Goal: Information Seeking & Learning: Learn about a topic

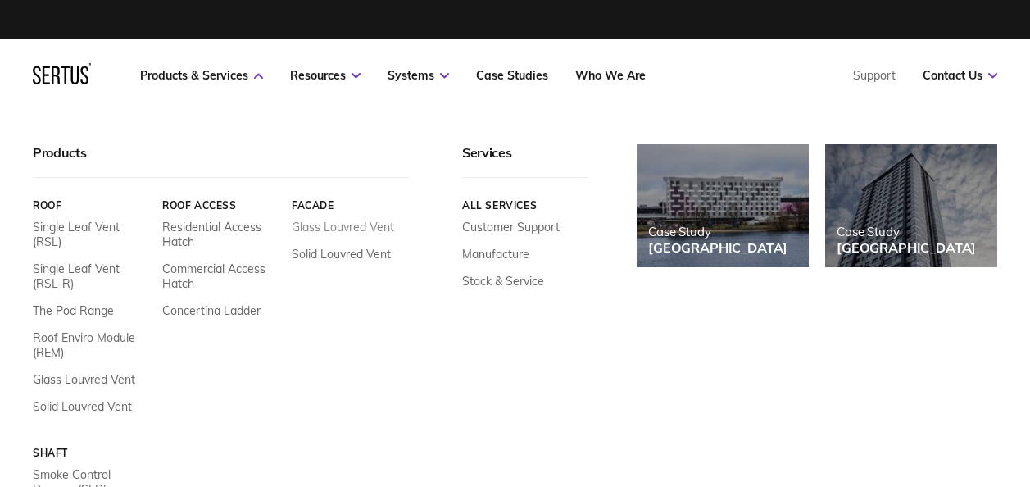
click at [333, 228] on link "Glass Louvred Vent" at bounding box center [343, 227] width 102 height 15
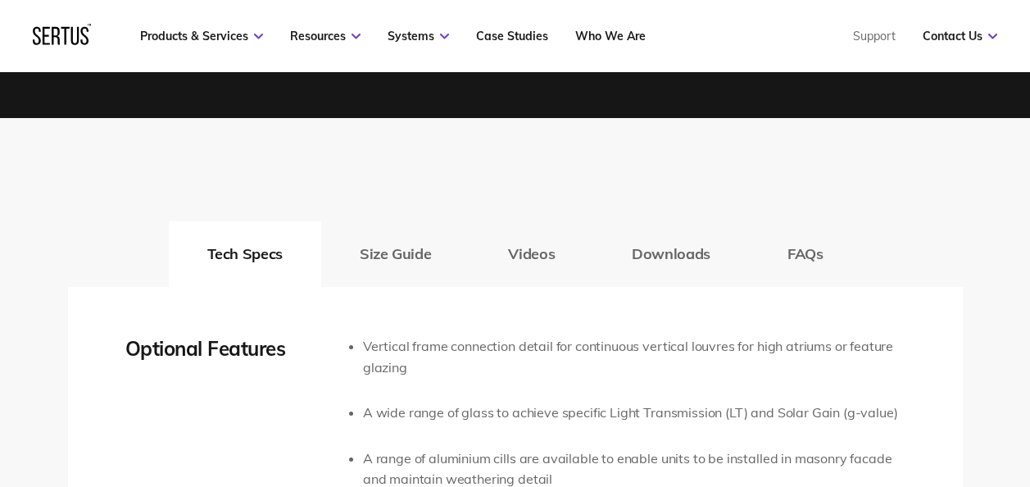
scroll to position [2583, 0]
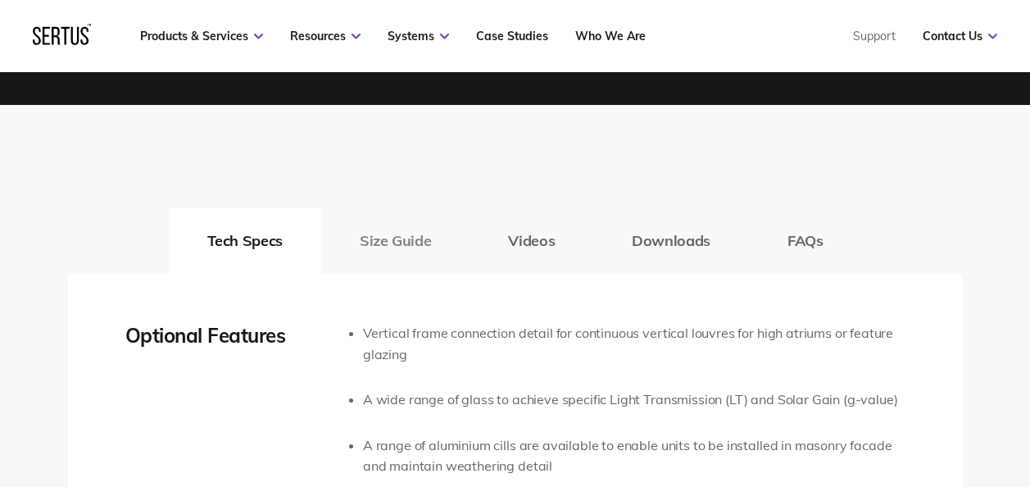
click at [392, 220] on button "Size Guide" at bounding box center [395, 241] width 148 height 66
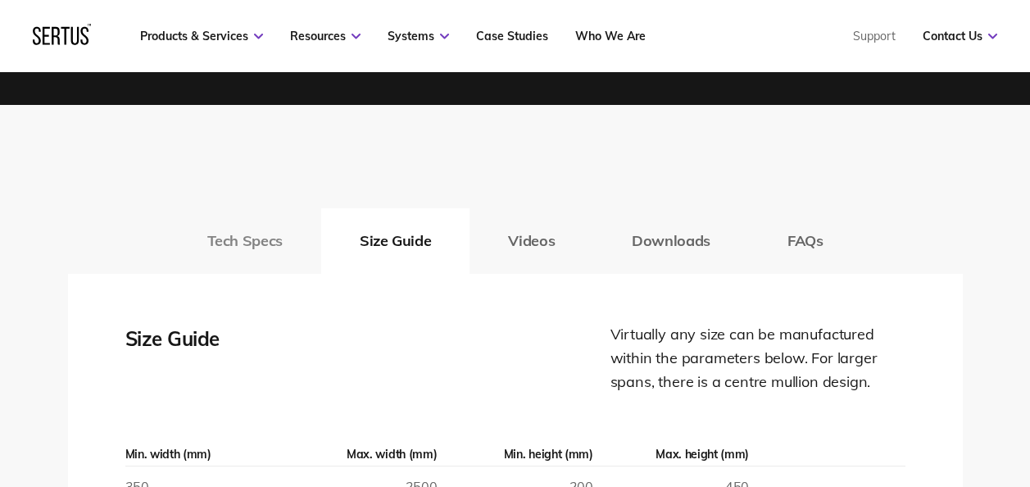
click at [274, 227] on button "Tech Specs" at bounding box center [245, 241] width 152 height 66
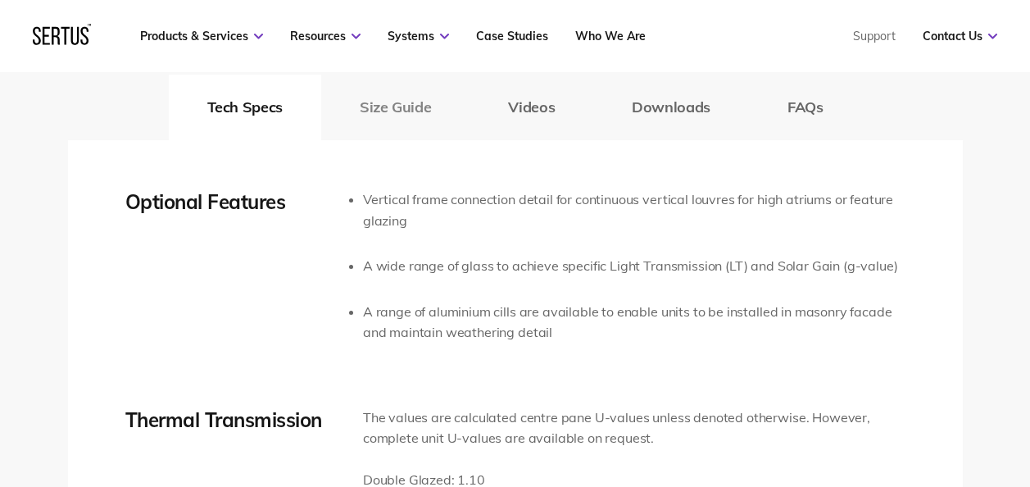
scroll to position [2723, 0]
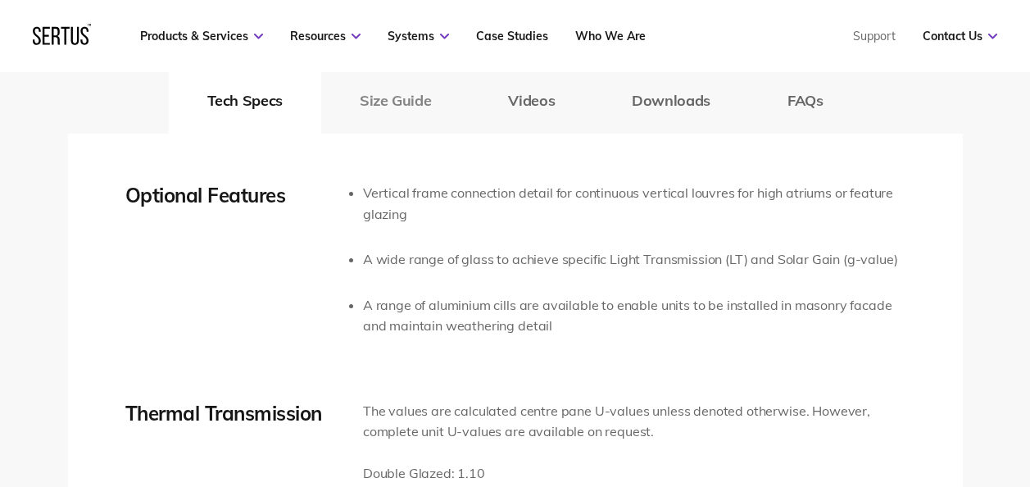
click at [418, 104] on button "Size Guide" at bounding box center [395, 101] width 148 height 66
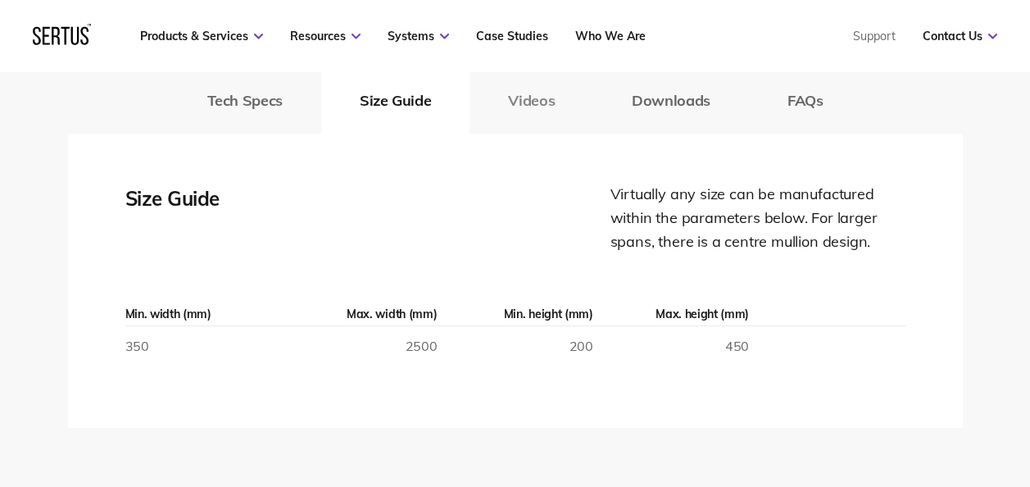
click at [524, 125] on button "Videos" at bounding box center [531, 101] width 124 height 66
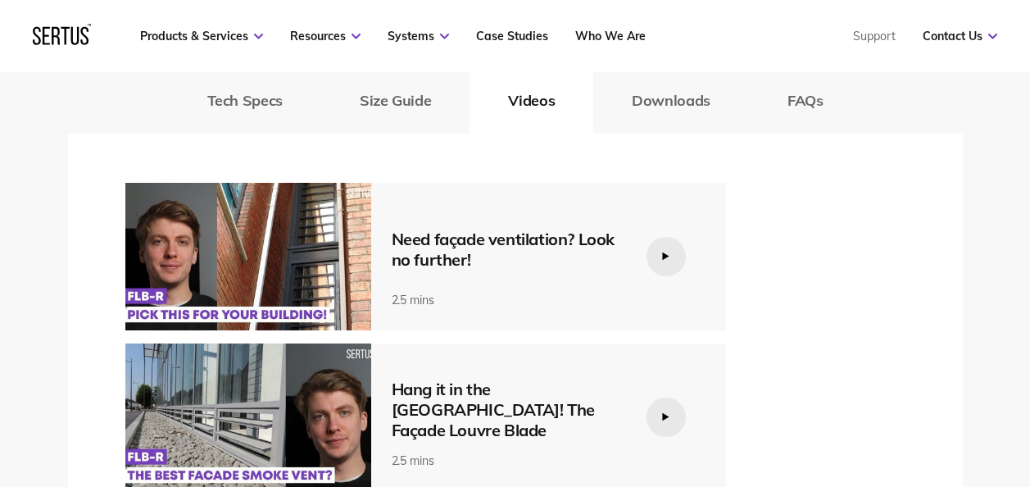
click at [691, 135] on div "Optional Features Vertical frame connection detail for continuous vertical louv…" at bounding box center [515, 343] width 895 height 419
click at [687, 128] on button "Downloads" at bounding box center [671, 101] width 156 height 66
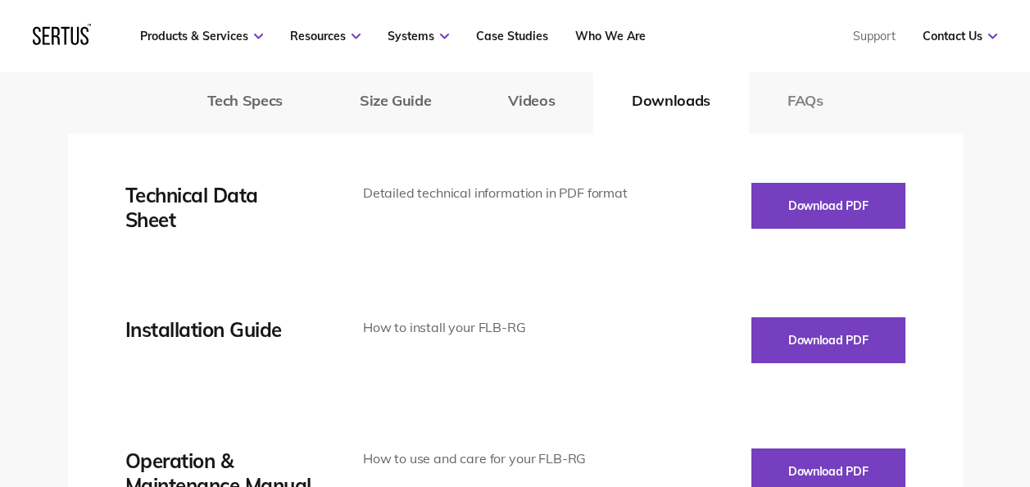
click at [780, 116] on button "FAQs" at bounding box center [805, 101] width 113 height 66
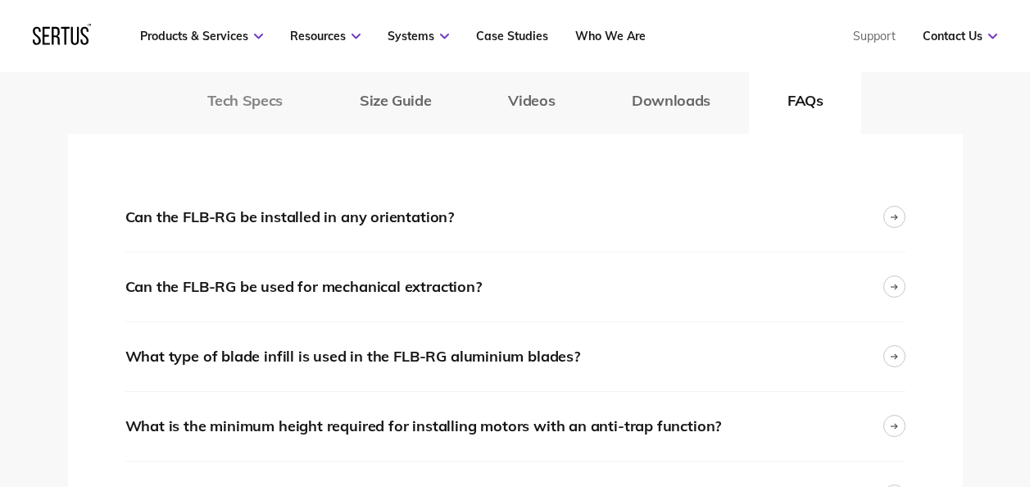
click at [252, 99] on button "Tech Specs" at bounding box center [245, 101] width 152 height 66
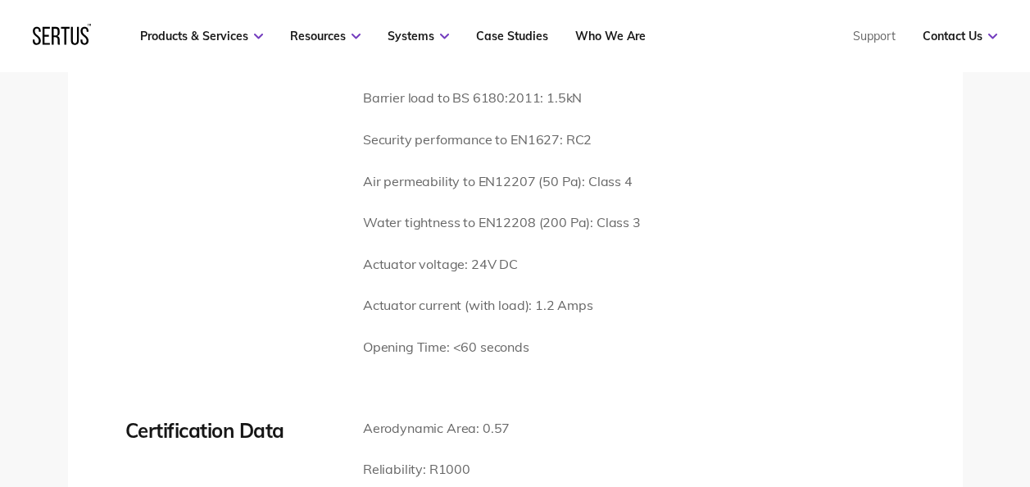
scroll to position [3543, 0]
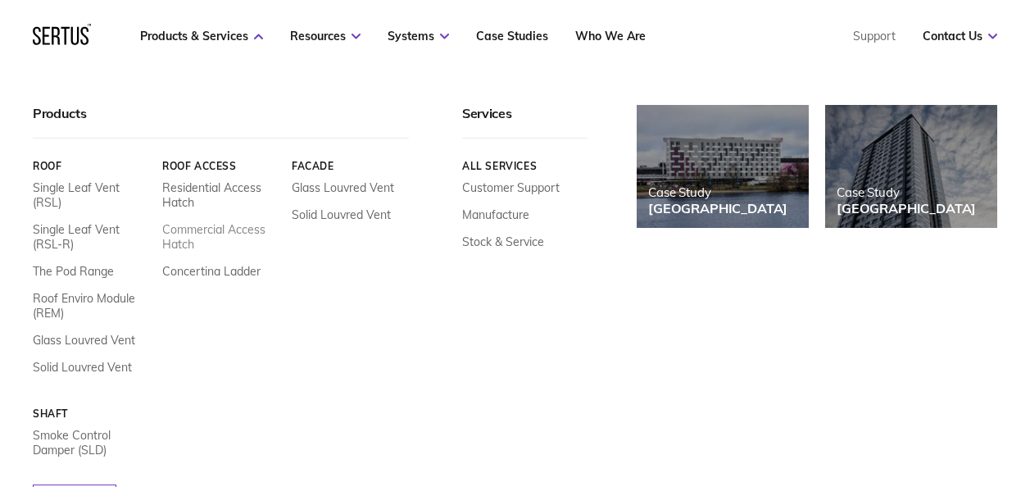
click at [216, 234] on link "Commercial Access Hatch" at bounding box center [220, 236] width 117 height 29
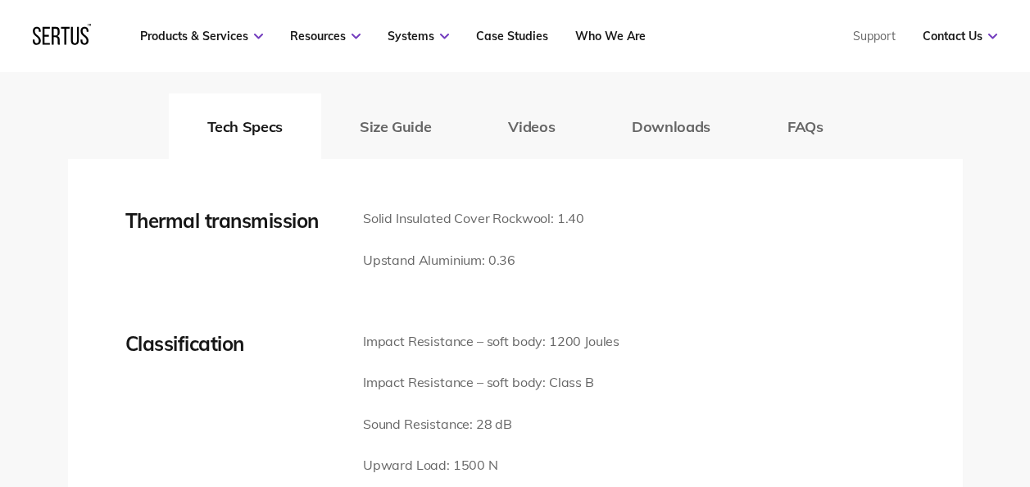
scroll to position [2238, 0]
click at [392, 135] on button "Size Guide" at bounding box center [395, 127] width 148 height 66
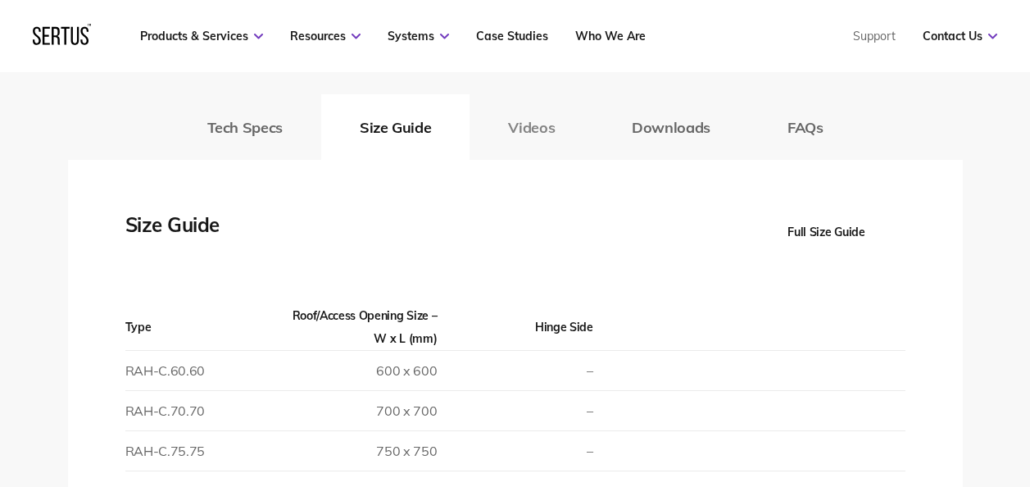
click at [525, 130] on button "Videos" at bounding box center [531, 127] width 124 height 66
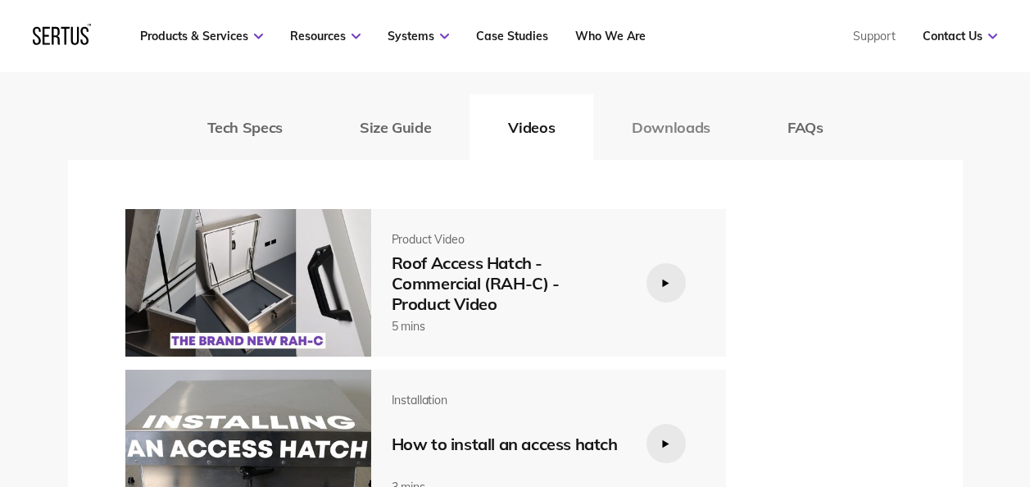
click at [674, 143] on button "Downloads" at bounding box center [671, 127] width 156 height 66
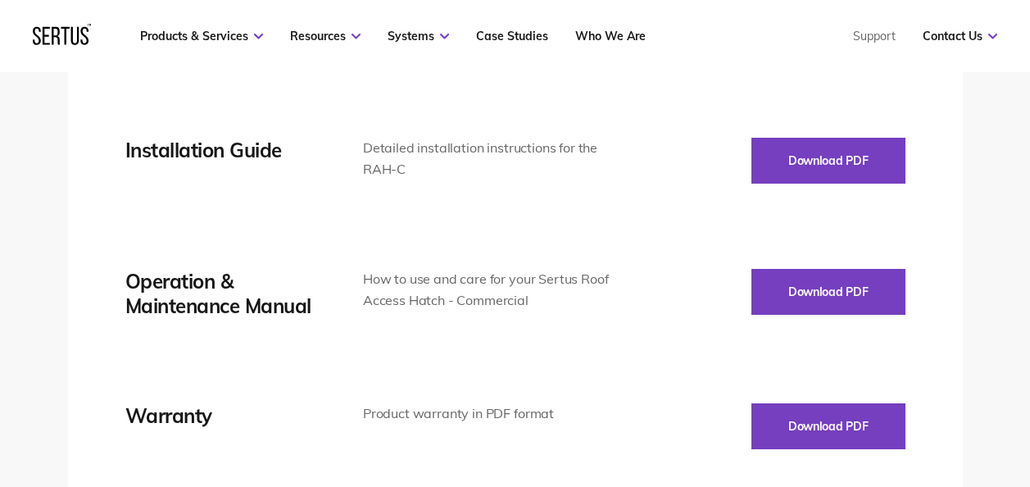
scroll to position [2433, 0]
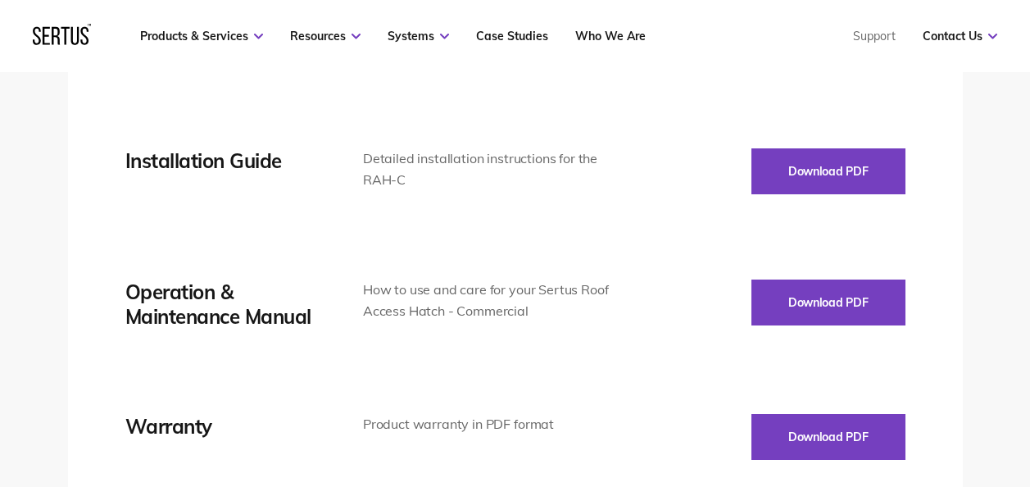
click at [72, 39] on icon at bounding box center [75, 36] width 8 height 18
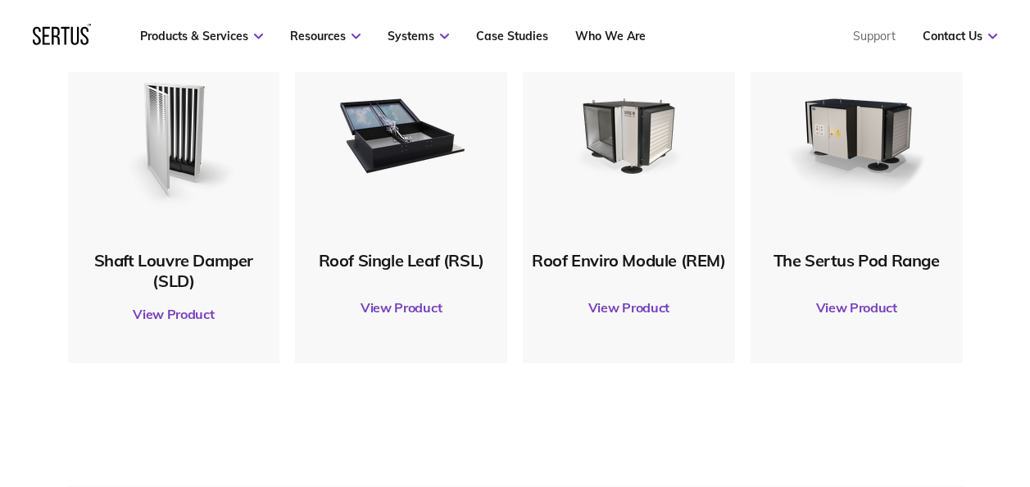
scroll to position [877, 0]
